Goal: Transaction & Acquisition: Purchase product/service

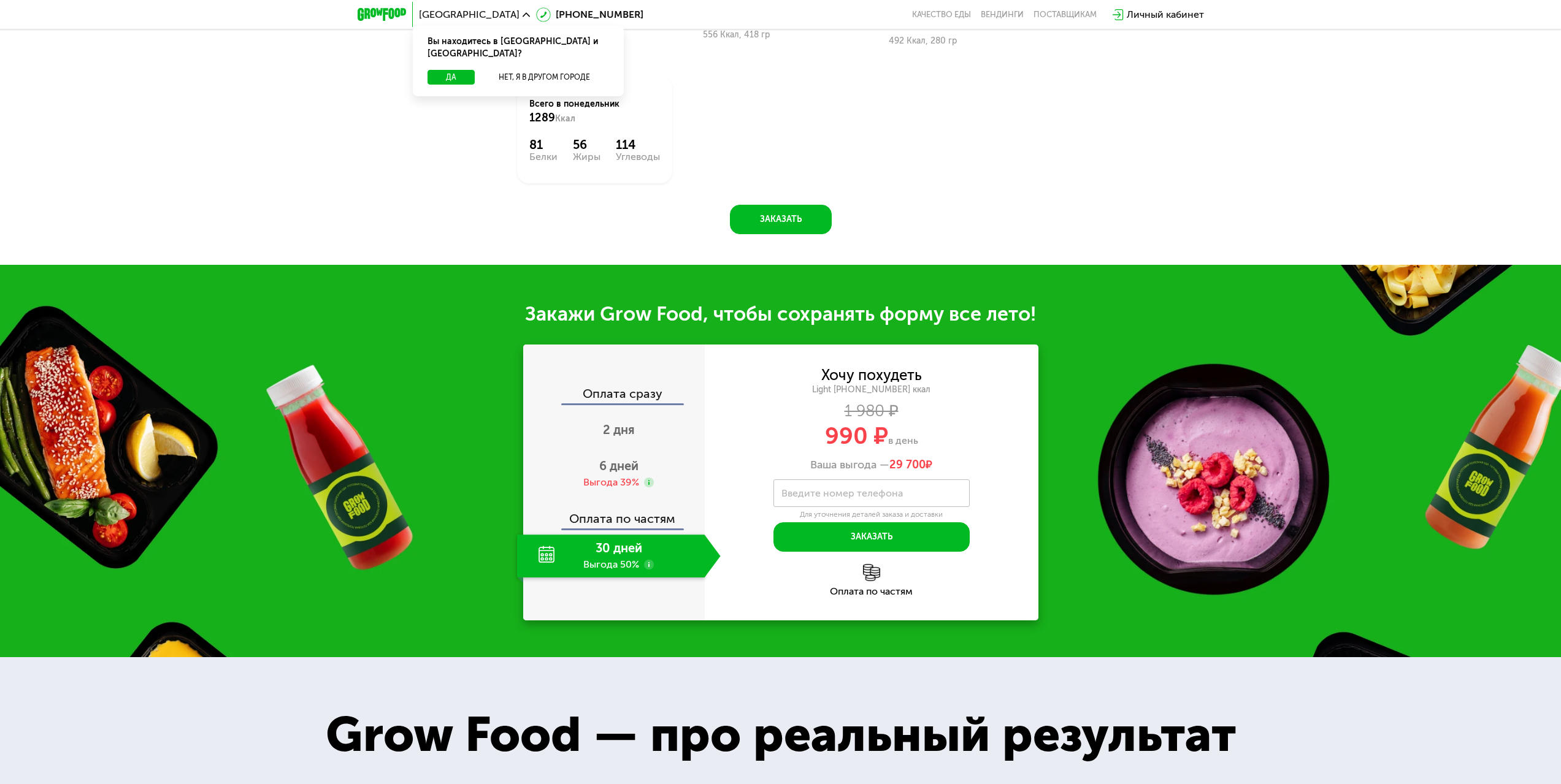
scroll to position [1349, 0]
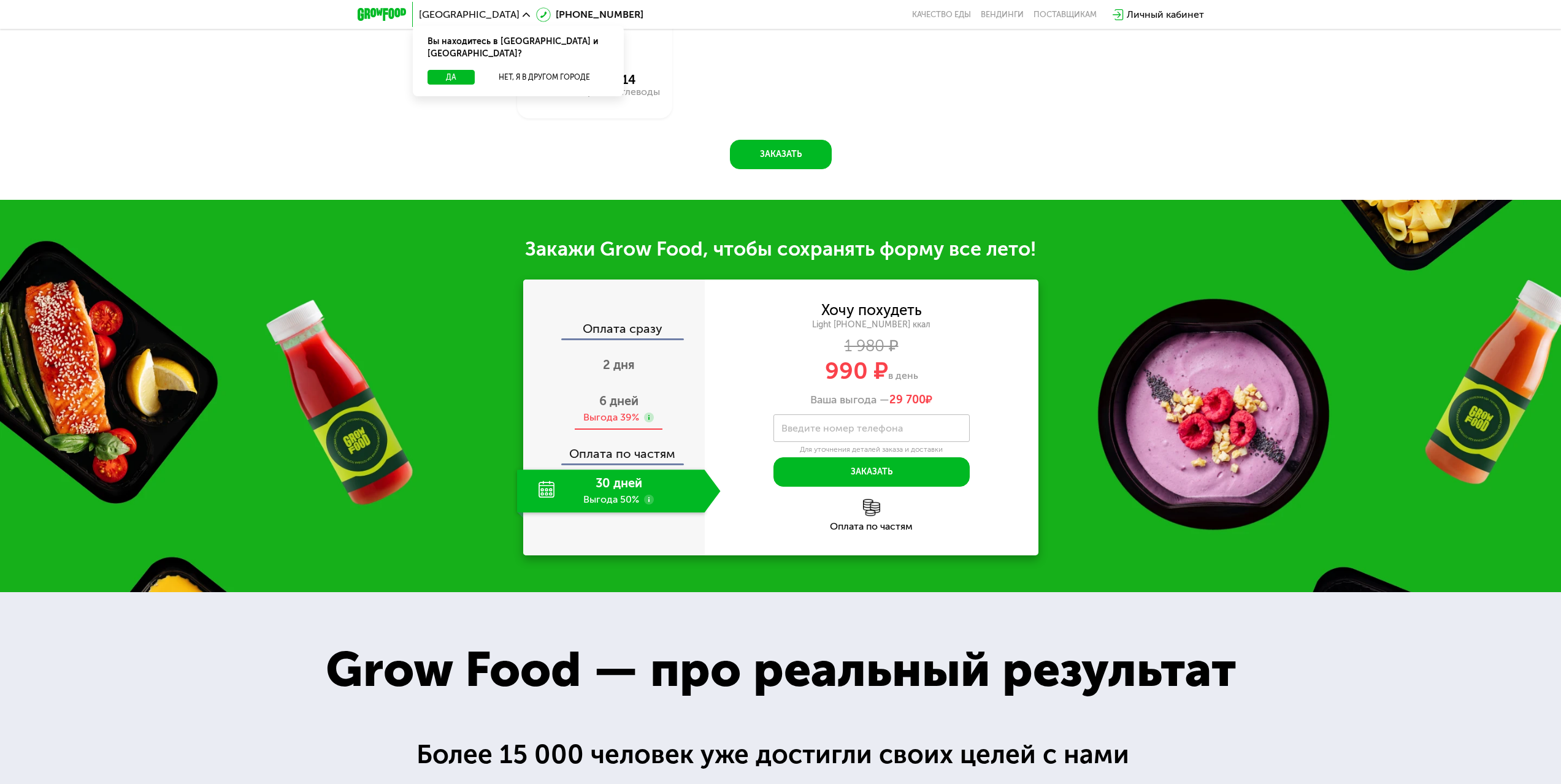
click at [649, 413] on use at bounding box center [649, 418] width 10 height 10
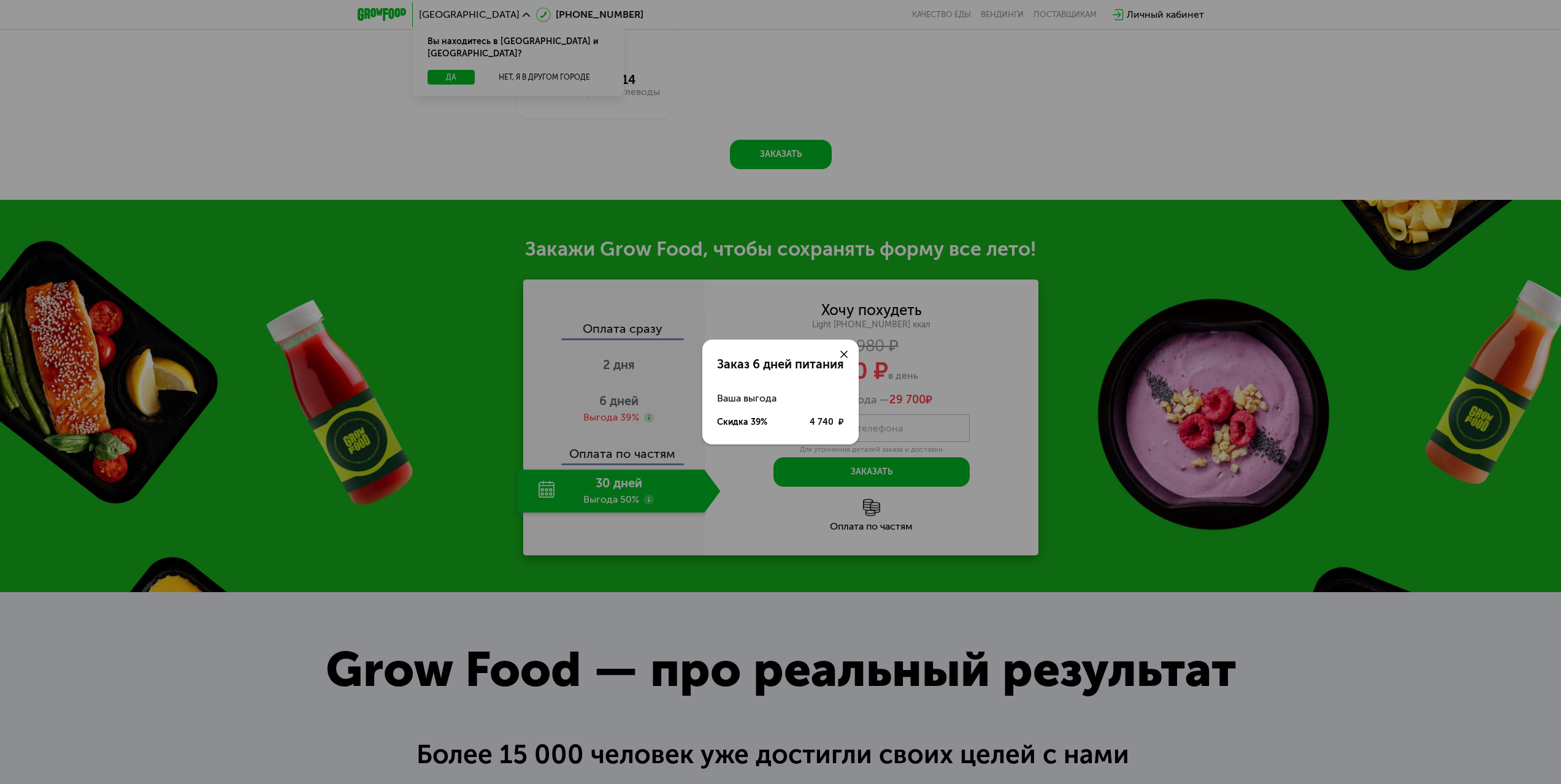
click at [841, 354] on div at bounding box center [844, 354] width 30 height 30
click at [846, 359] on div at bounding box center [844, 354] width 30 height 30
click at [845, 356] on icon at bounding box center [844, 354] width 8 height 8
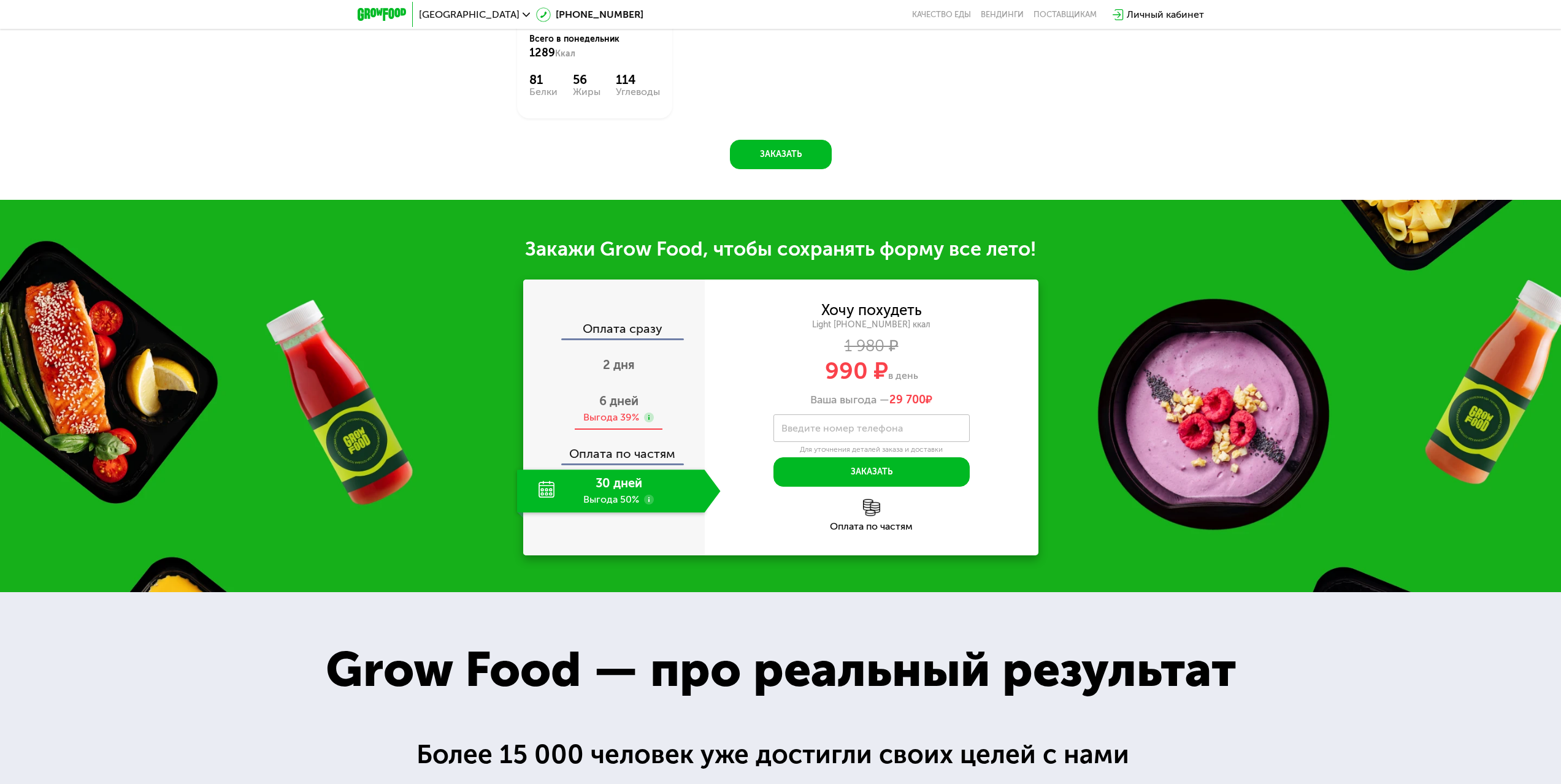
click at [610, 394] on span "6 дней" at bounding box center [619, 401] width 39 height 15
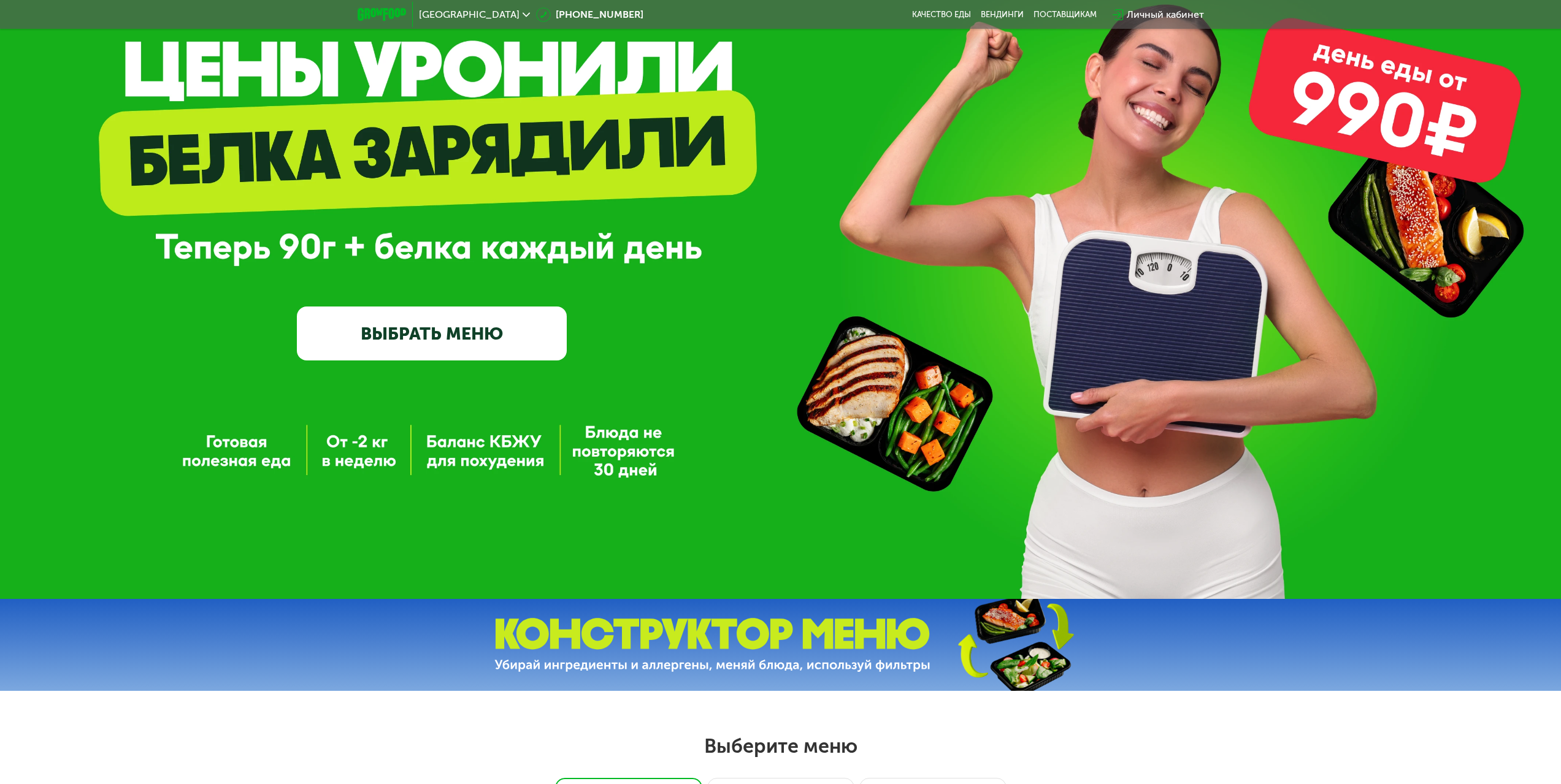
scroll to position [0, 0]
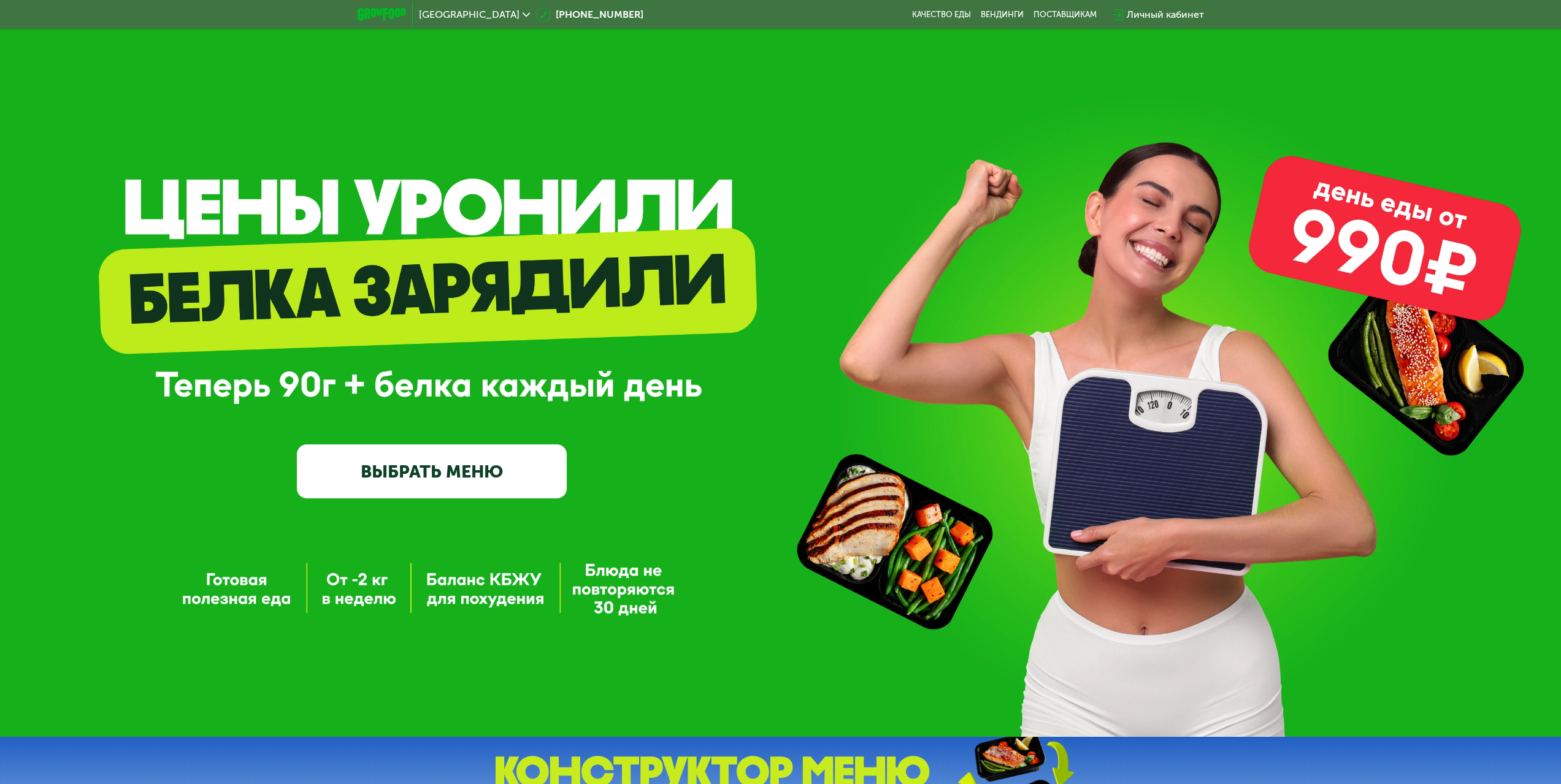
drag, startPoint x: 1272, startPoint y: 340, endPoint x: 1203, endPoint y: 134, distance: 217.2
click at [917, 340] on div "GrowFood — доставка правильного питания ВЫБРАТЬ МЕНЮ" at bounding box center [780, 373] width 1561 height 249
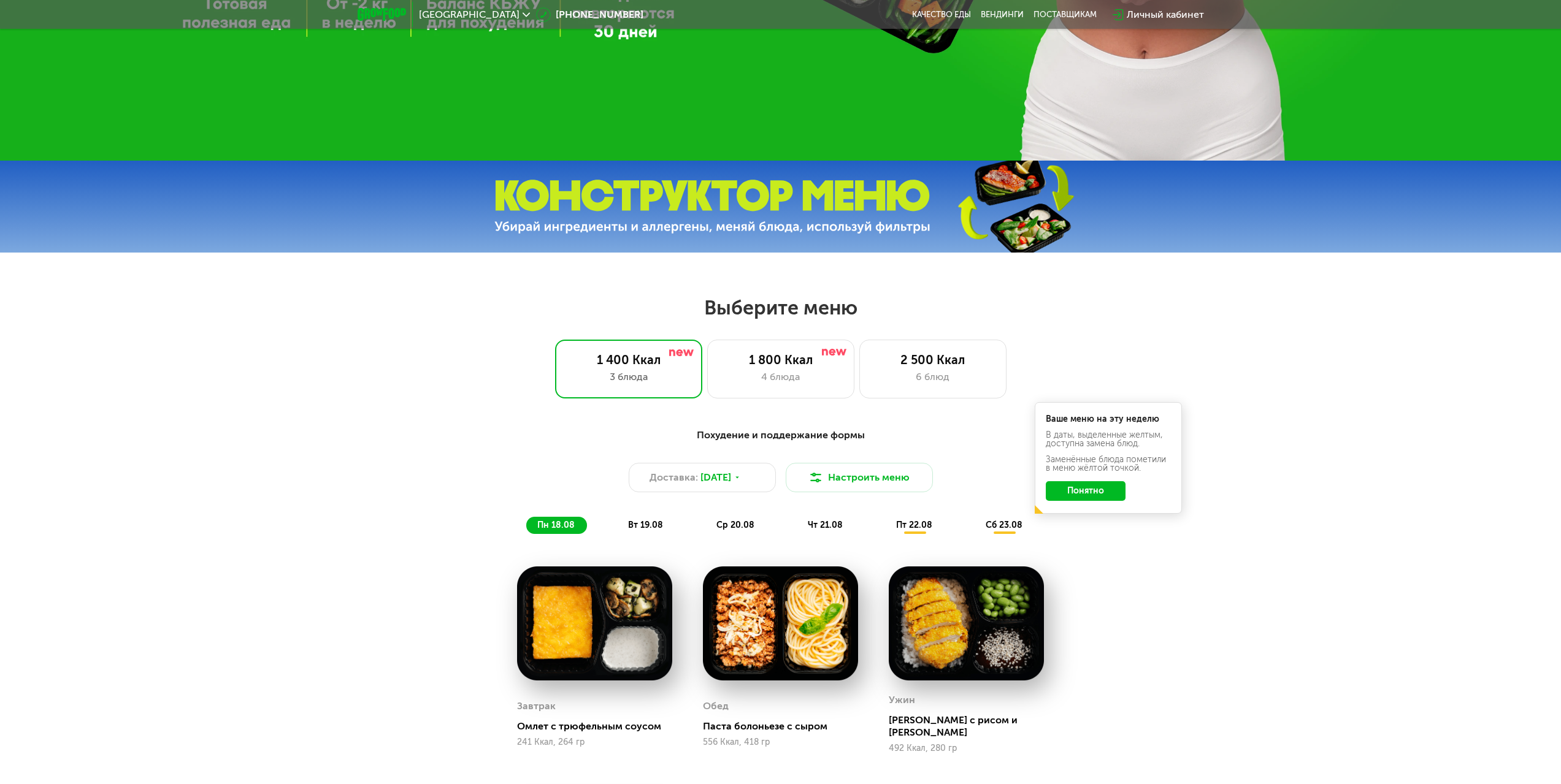
scroll to position [675, 0]
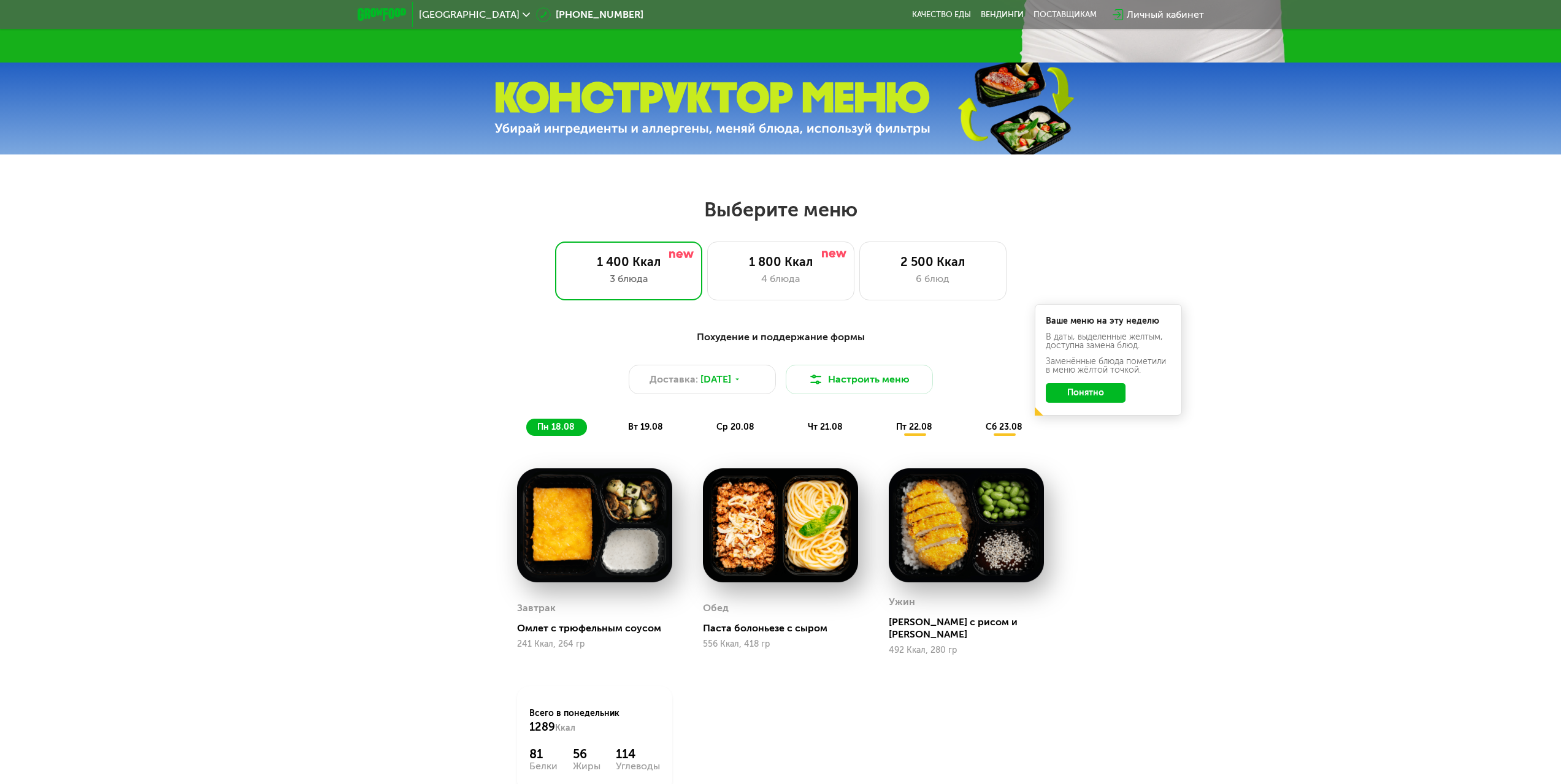
click at [644, 428] on span "вт 19.08" at bounding box center [645, 427] width 35 height 10
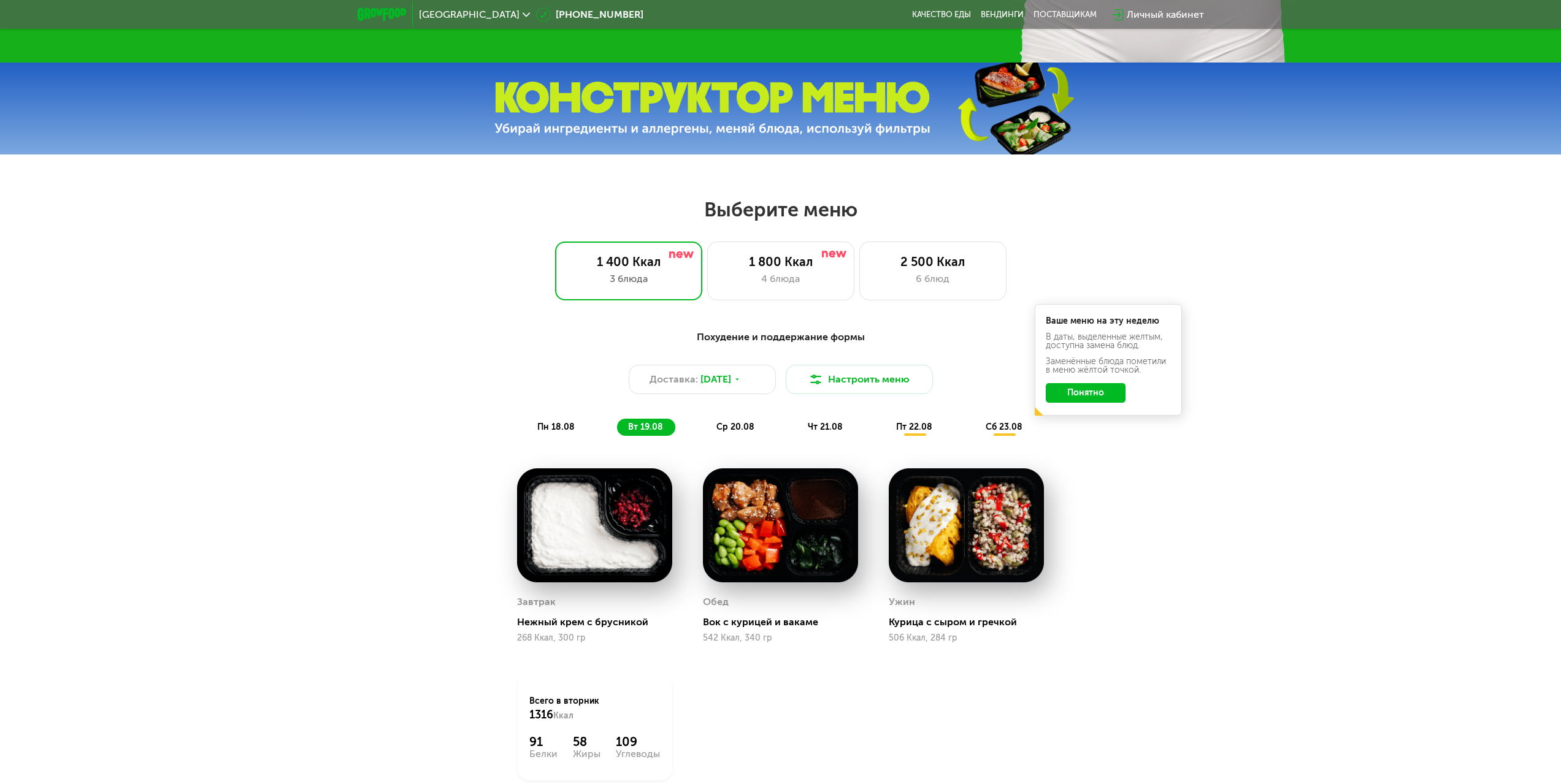
click at [556, 430] on span "пн 18.08" at bounding box center [556, 427] width 37 height 10
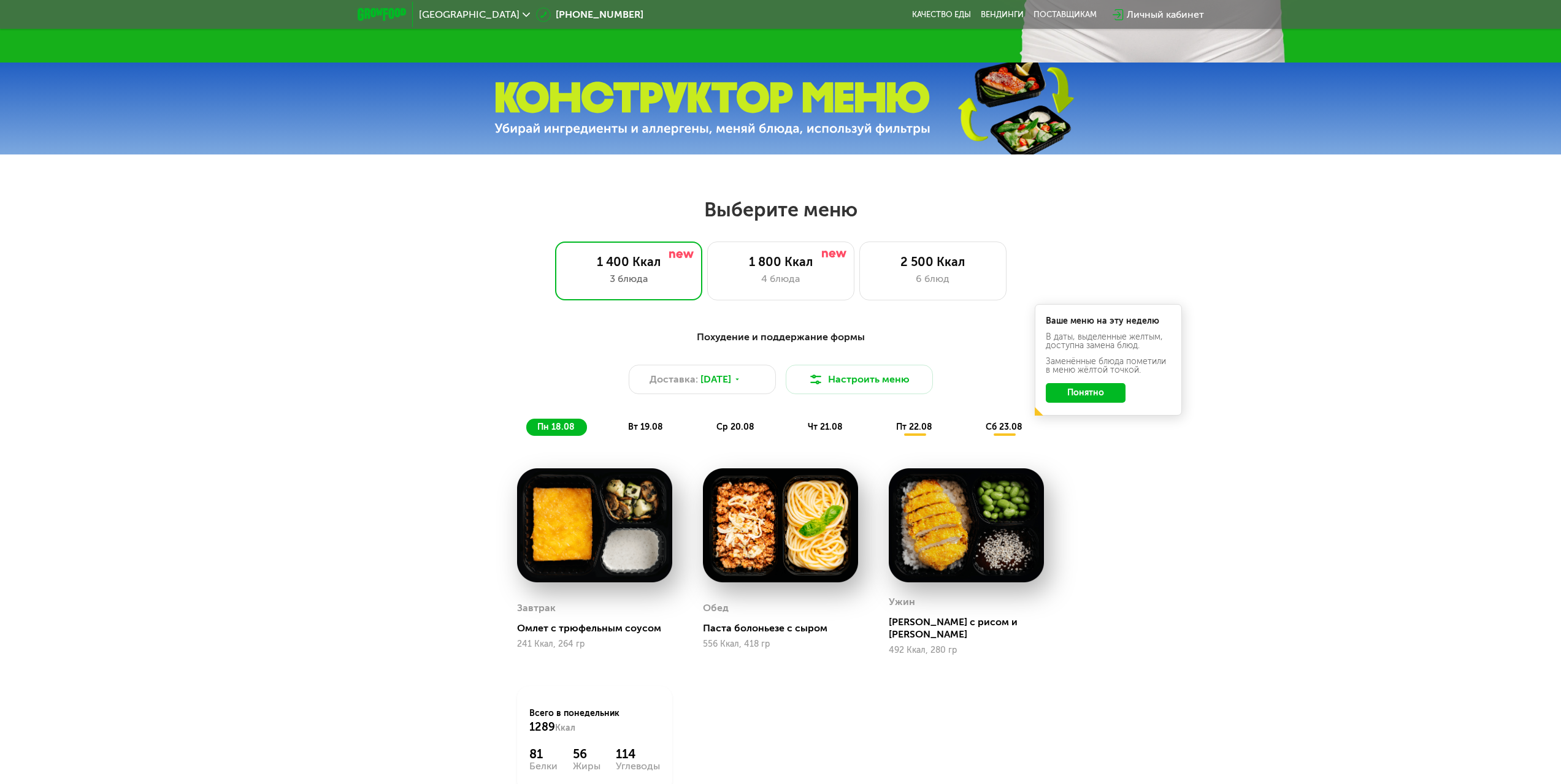
click at [837, 430] on span "чт 21.08" at bounding box center [825, 427] width 35 height 10
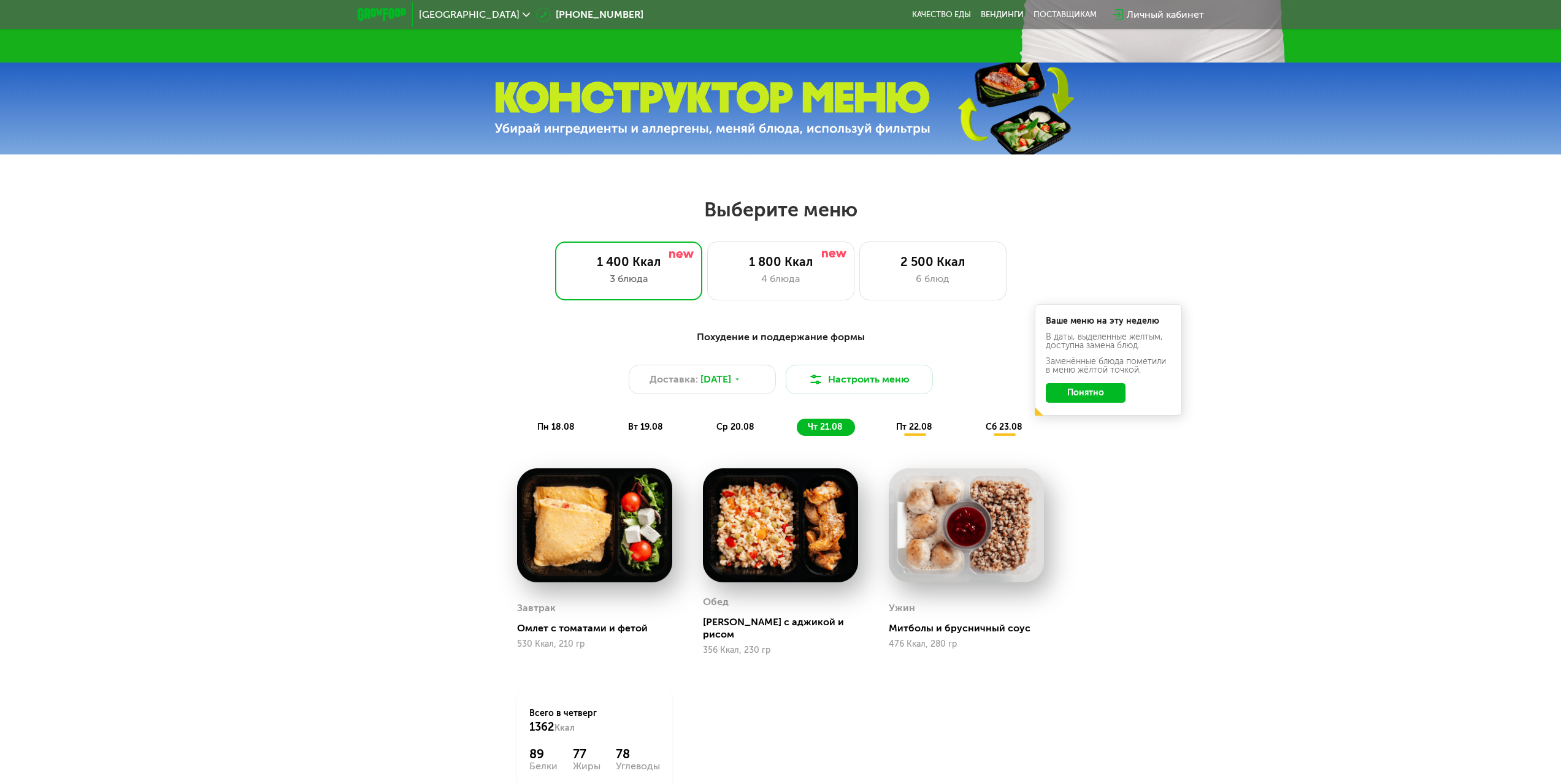
click at [975, 436] on div "пт 22.08" at bounding box center [1005, 427] width 60 height 17
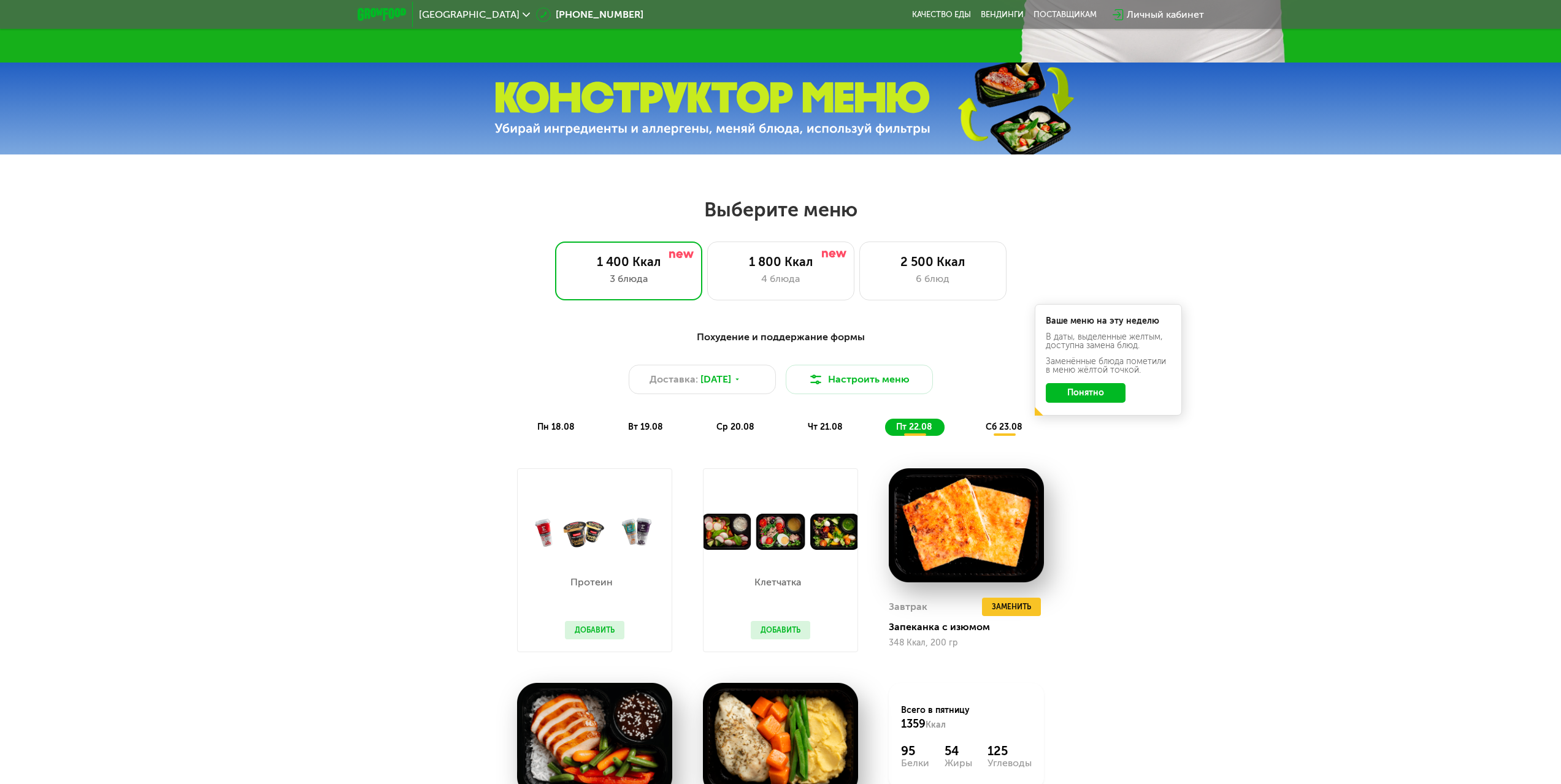
click at [550, 432] on span "пн 18.08" at bounding box center [556, 427] width 37 height 10
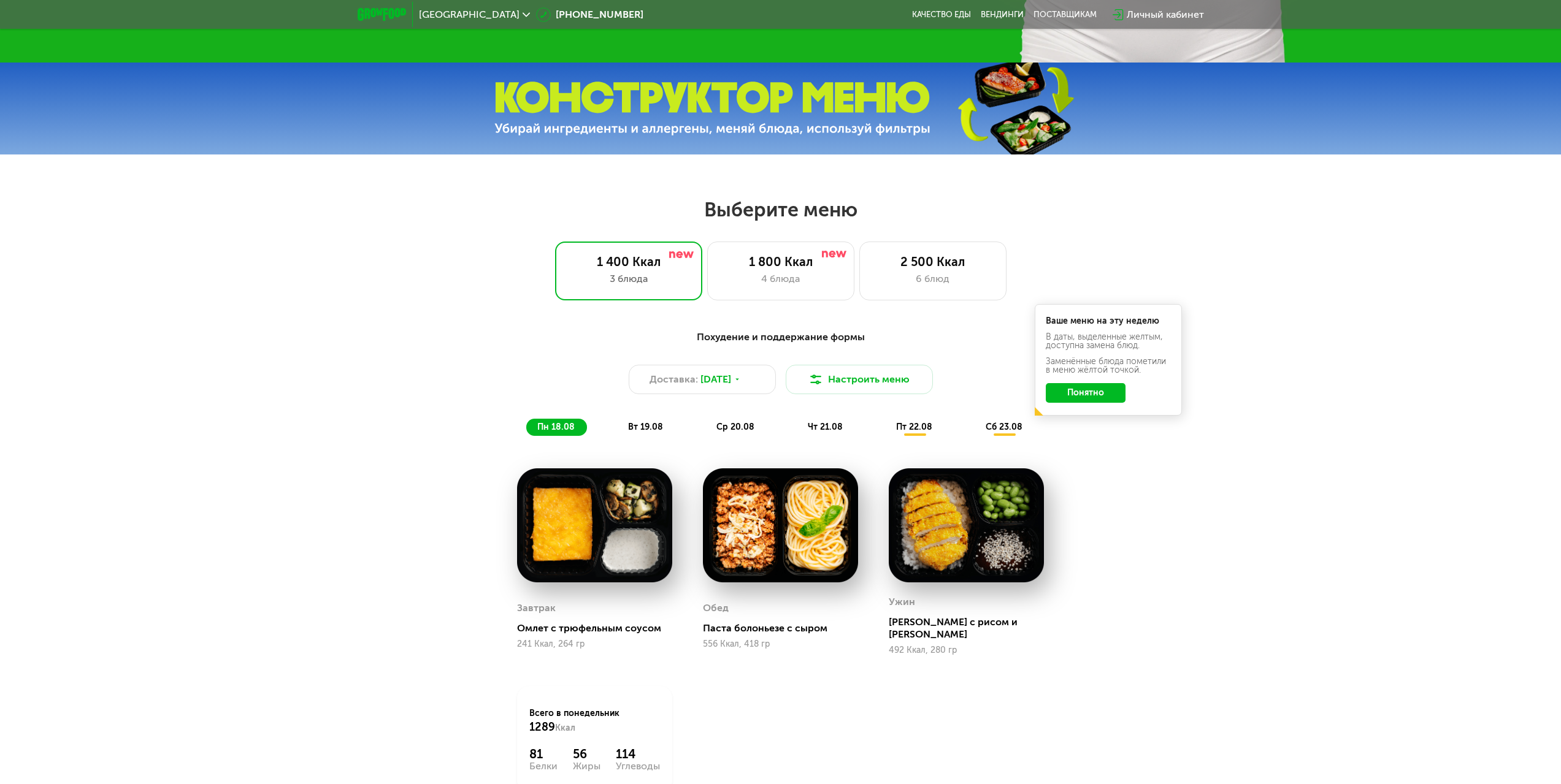
click at [635, 432] on span "вт 19.08" at bounding box center [645, 427] width 35 height 10
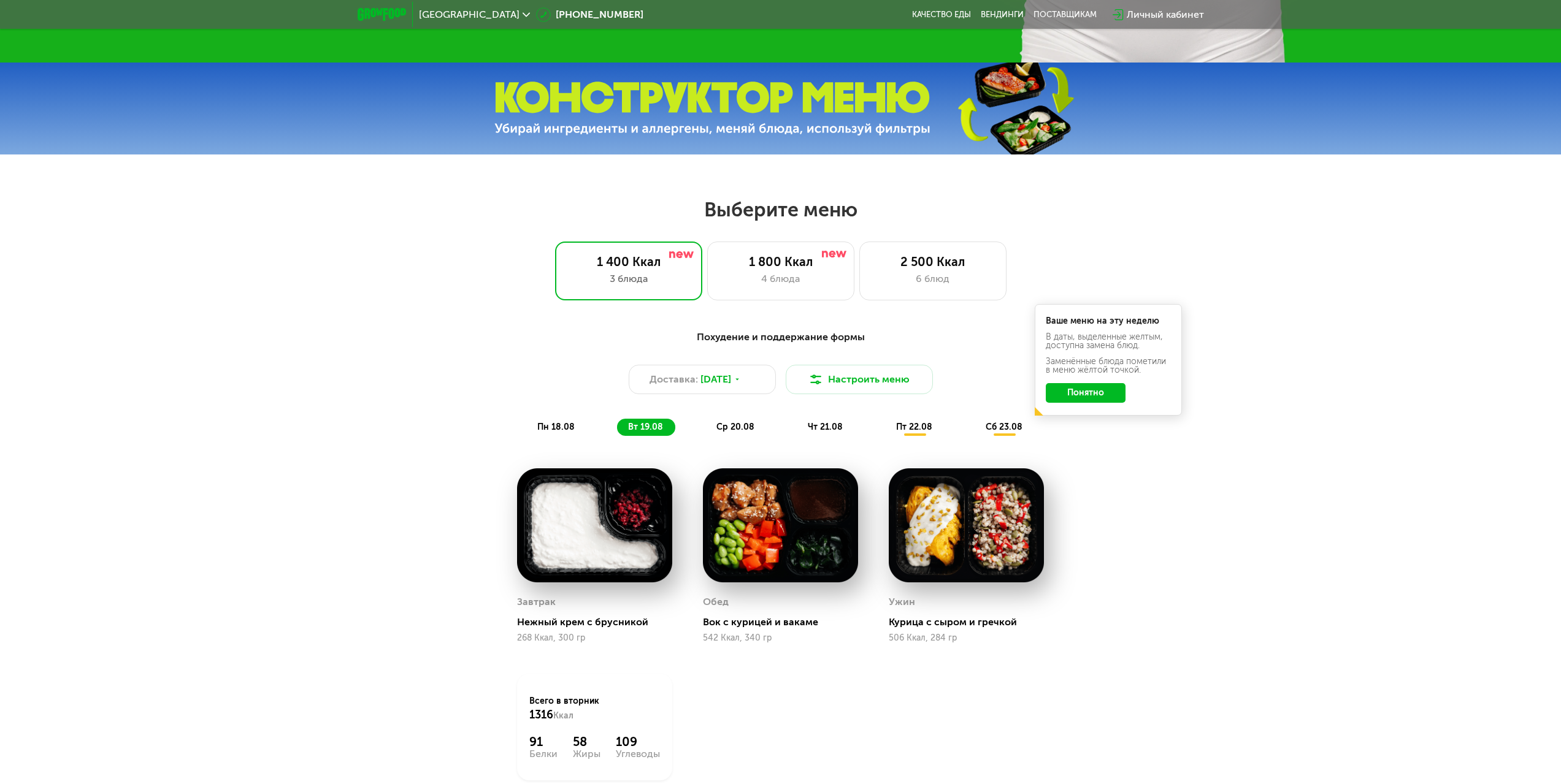
click at [729, 432] on span "ср 20.08" at bounding box center [736, 427] width 38 height 10
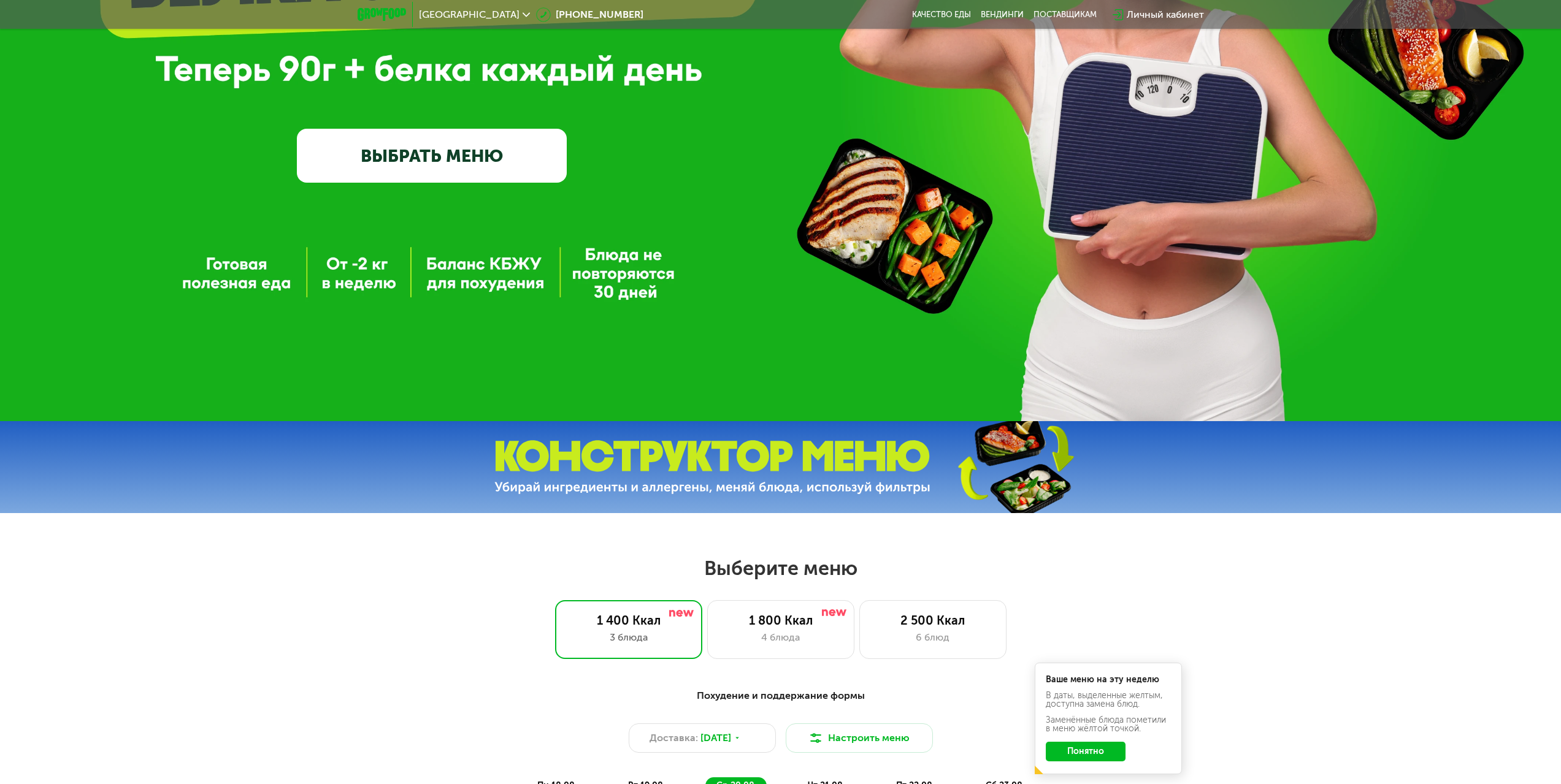
scroll to position [306, 0]
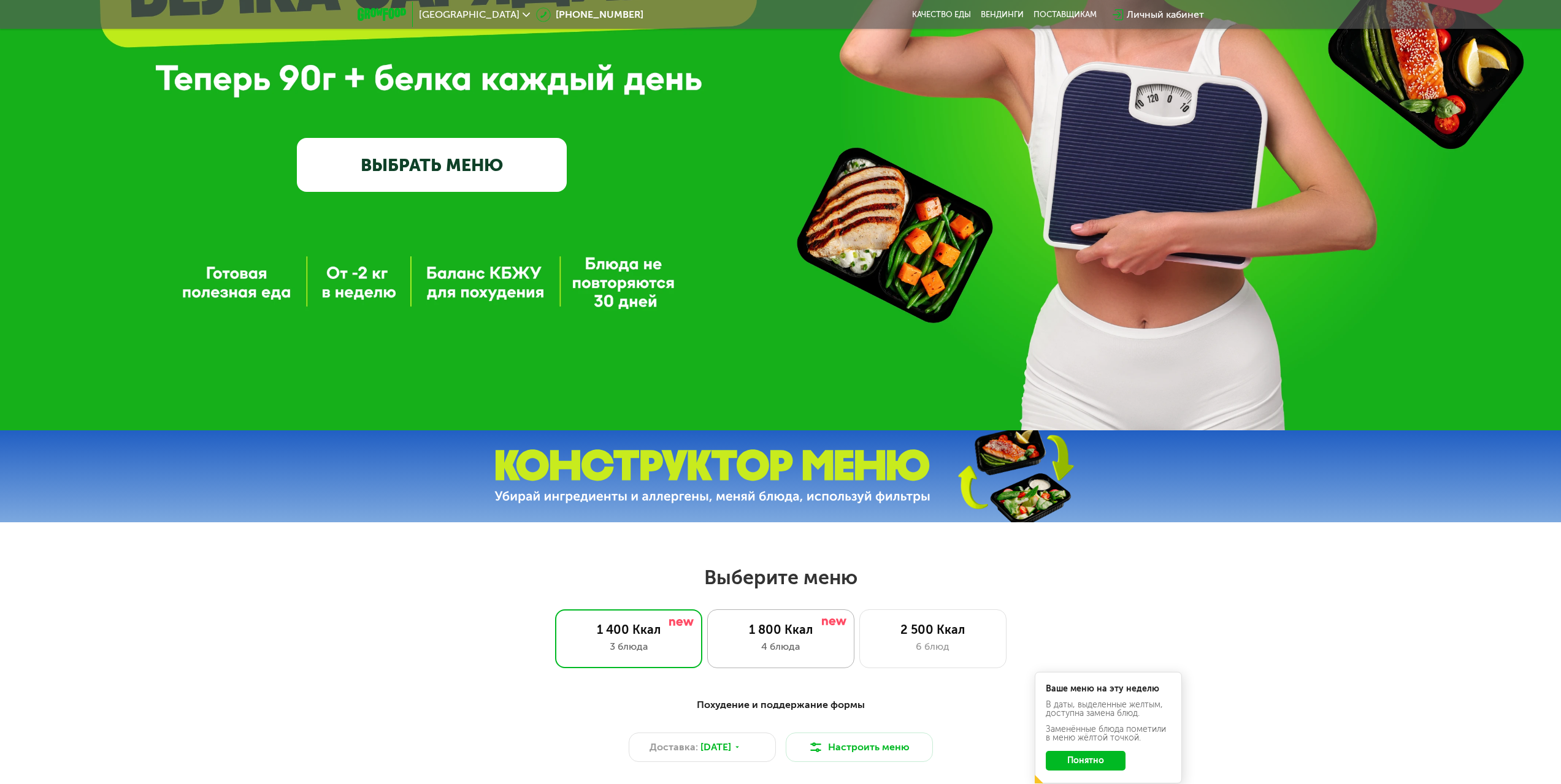
click at [744, 637] on div "1 800 Ккал" at bounding box center [781, 629] width 122 height 15
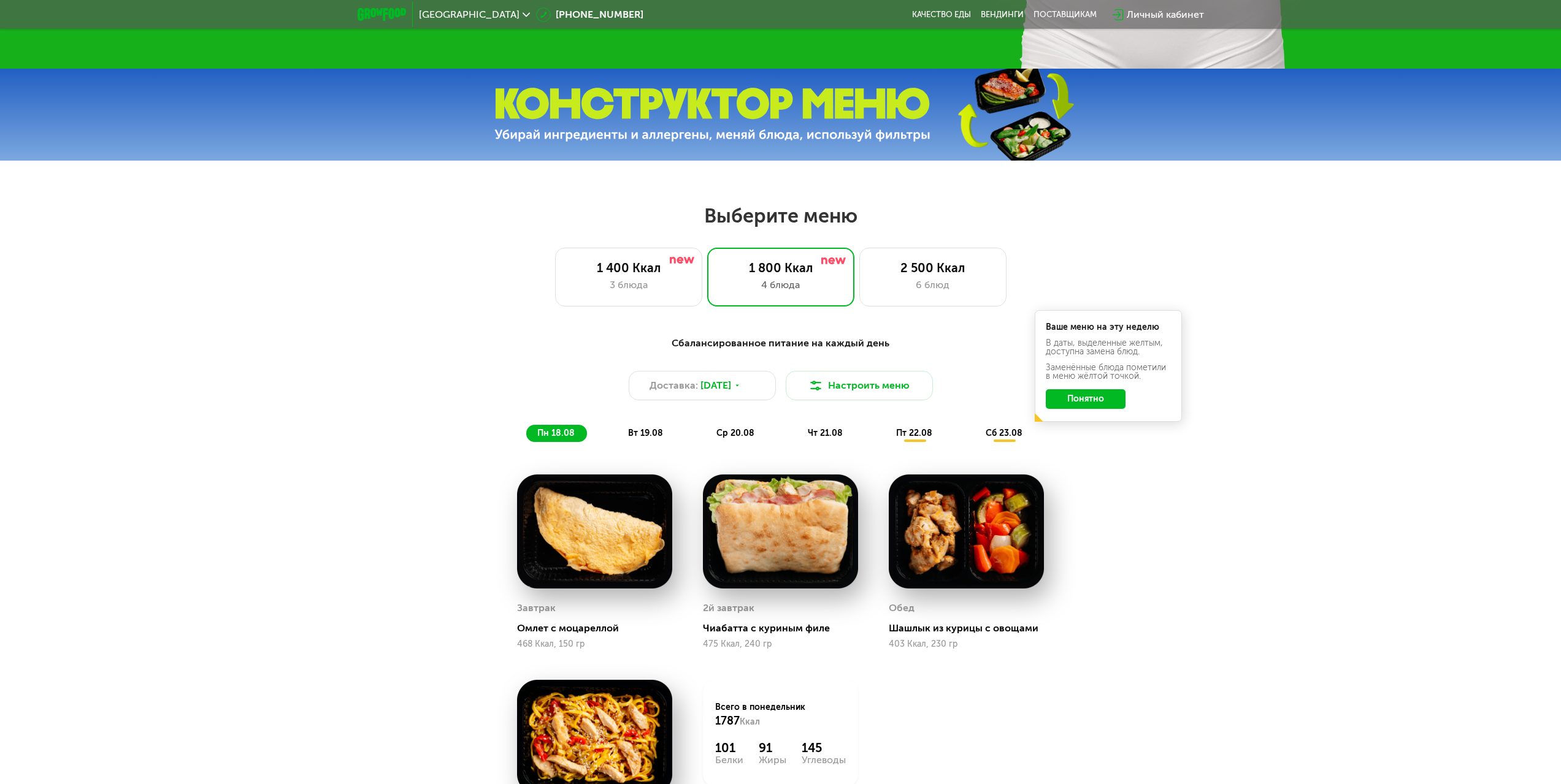
scroll to position [797, 0]
